Goal: Transaction & Acquisition: Purchase product/service

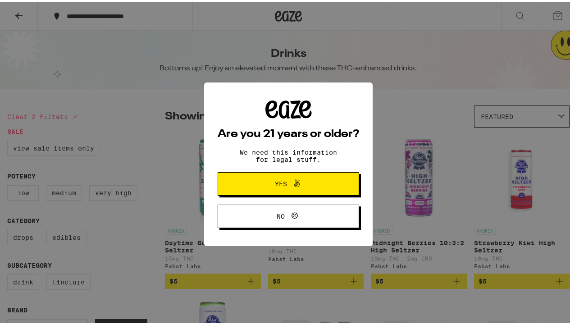
click at [270, 186] on span "Yes" at bounding box center [288, 182] width 68 height 12
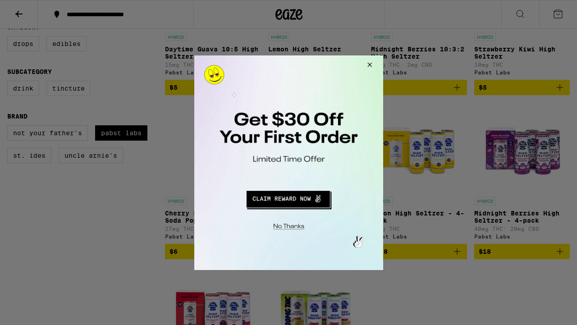
click at [14, 18] on div at bounding box center [288, 162] width 577 height 325
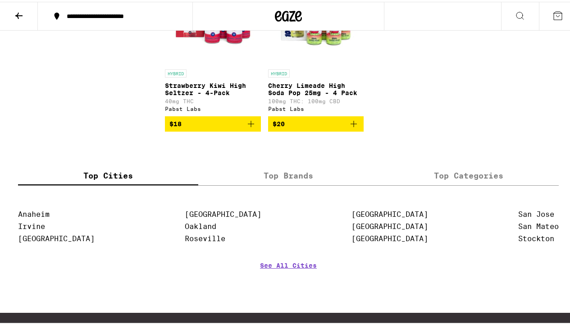
scroll to position [494, 0]
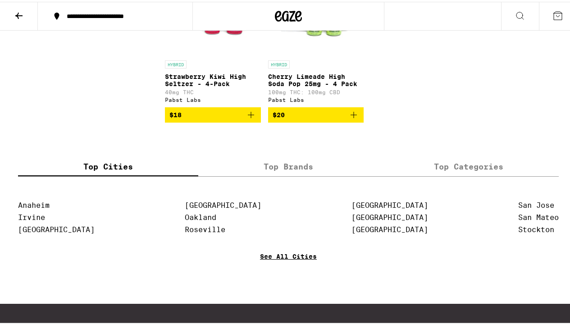
click at [287, 278] on link "See All Cities" at bounding box center [288, 267] width 57 height 33
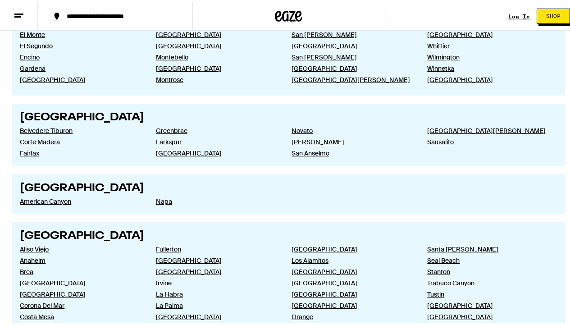
scroll to position [618, 0]
